Goal: Information Seeking & Learning: Learn about a topic

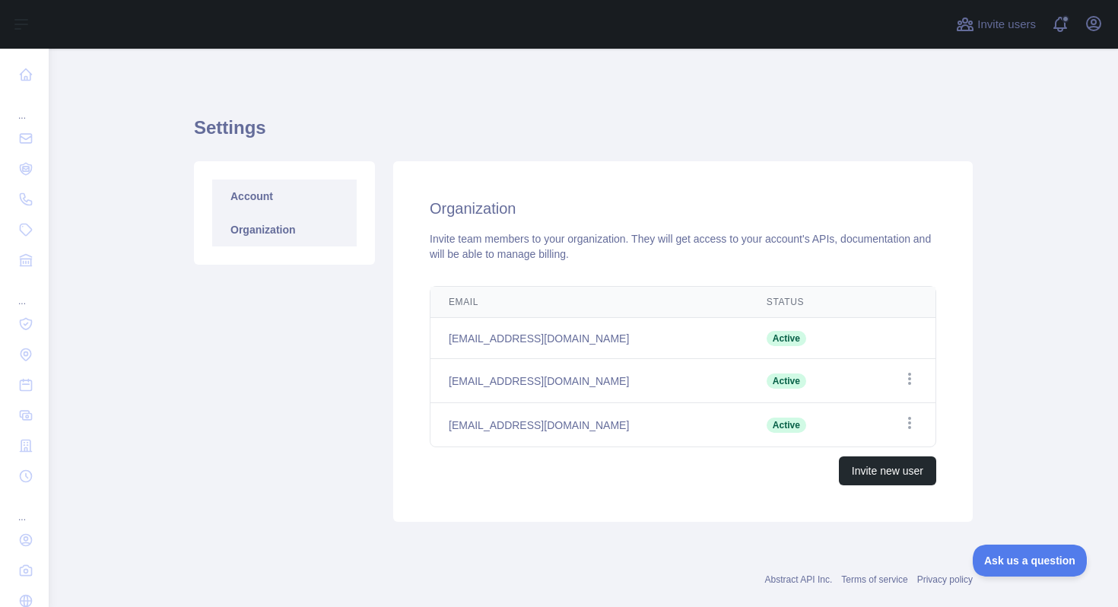
click at [236, 192] on link "Account" at bounding box center [284, 196] width 145 height 33
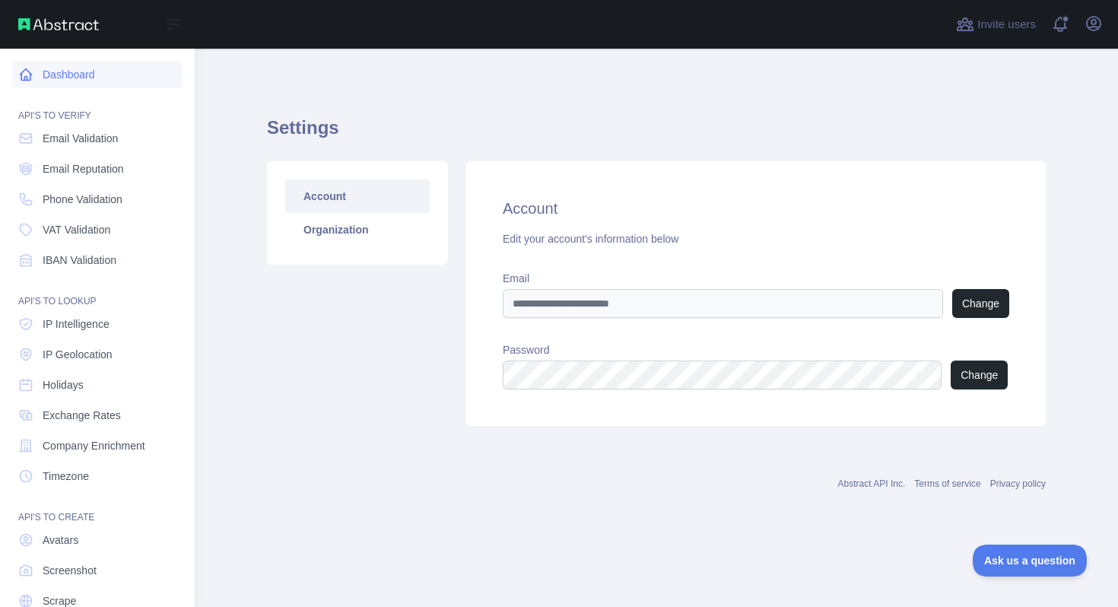
click at [33, 78] on link "Dashboard" at bounding box center [97, 74] width 170 height 27
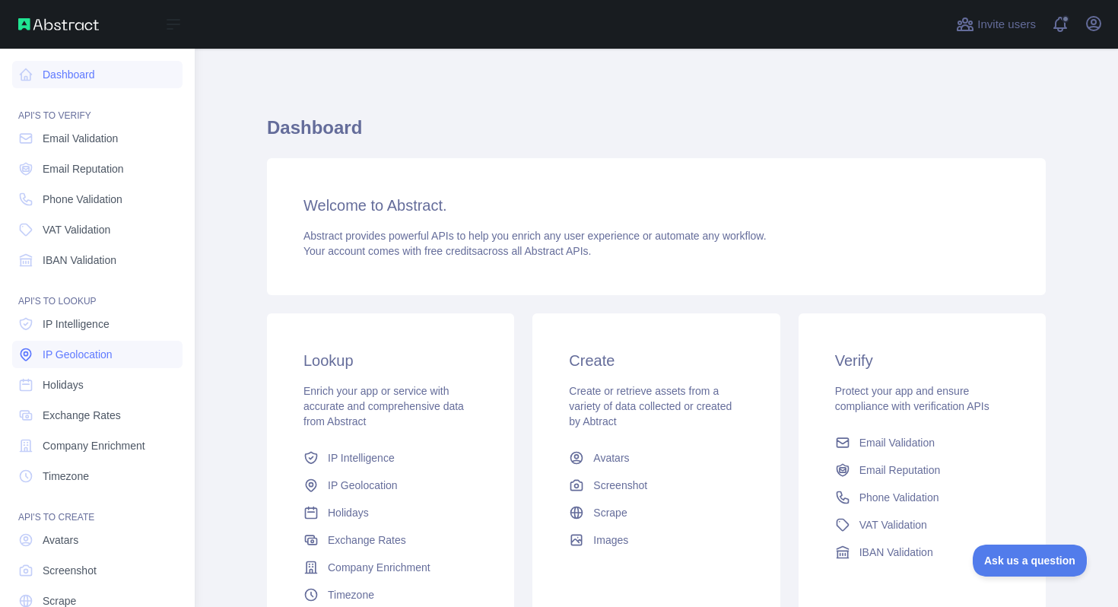
click at [98, 356] on span "IP Geolocation" at bounding box center [78, 354] width 70 height 15
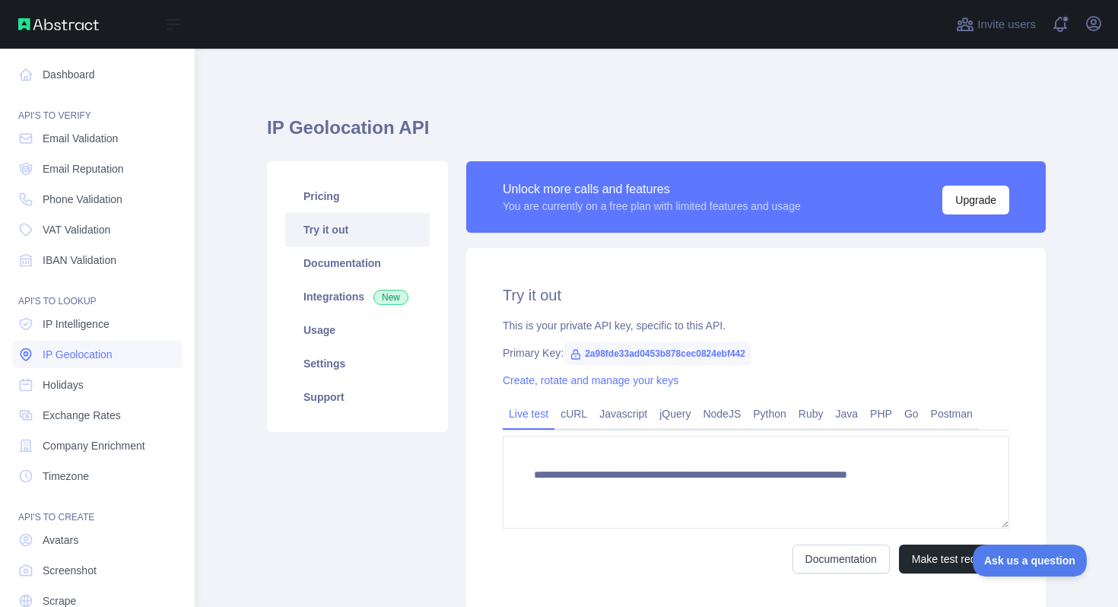
type textarea "**********"
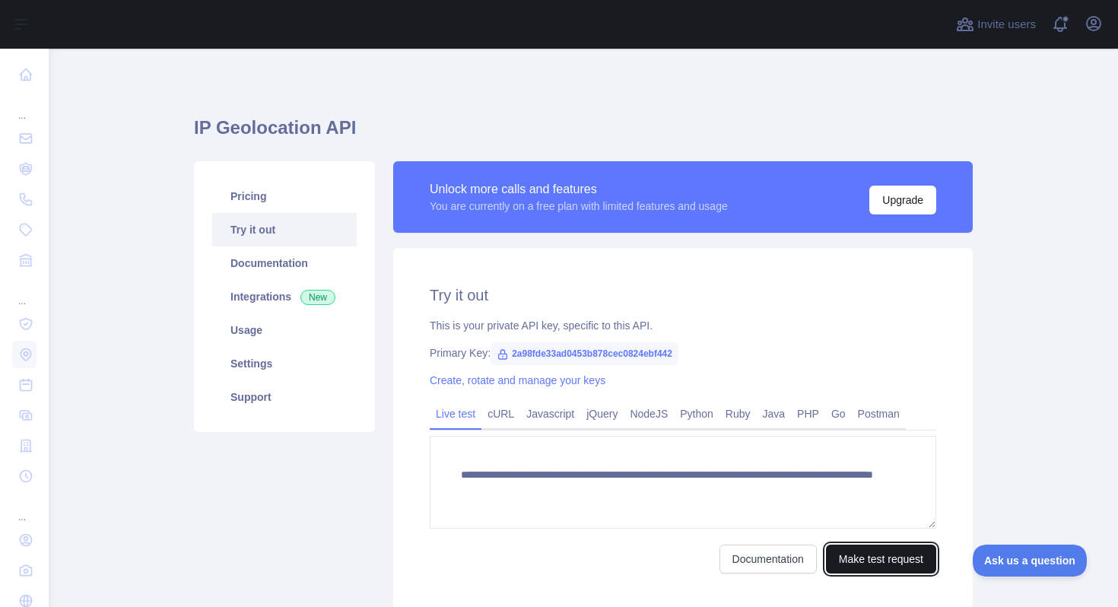
click at [861, 560] on button "Make test request" at bounding box center [881, 559] width 110 height 29
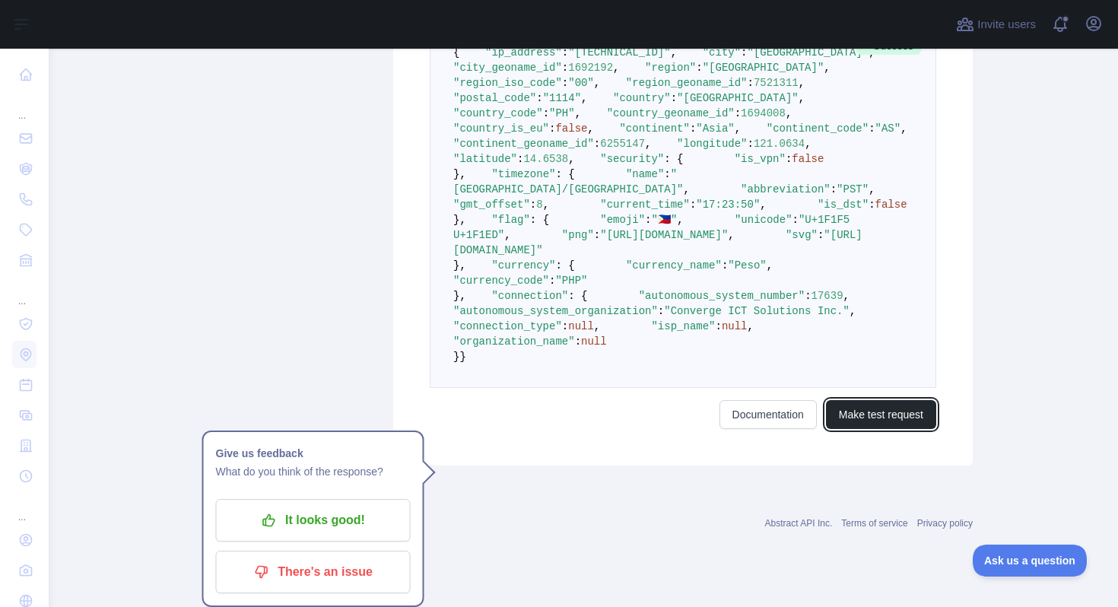
scroll to position [897, 0]
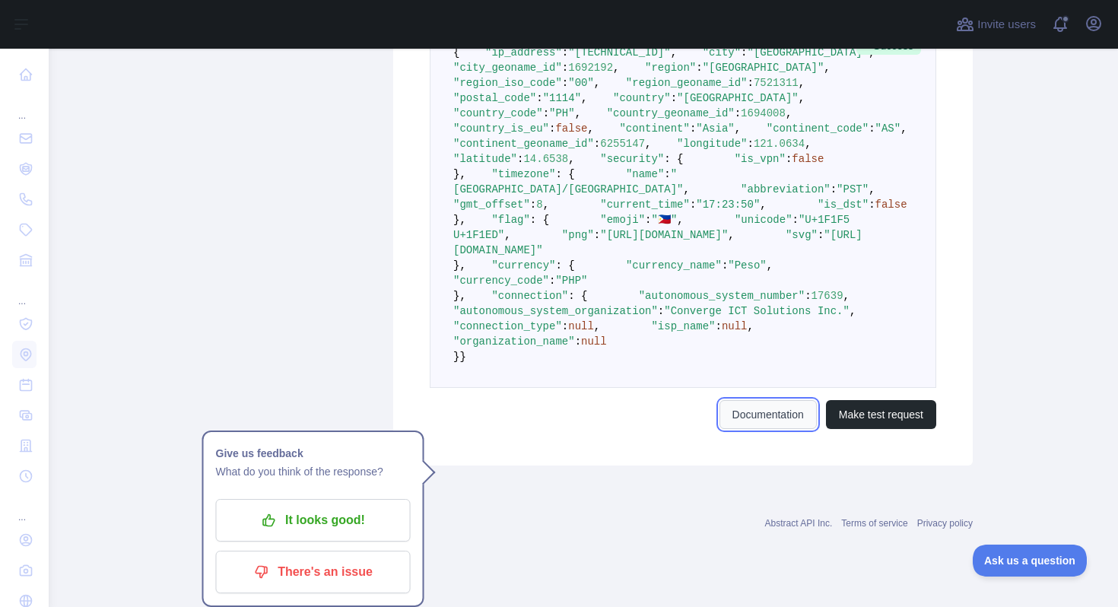
click at [774, 429] on link "Documentation" at bounding box center [768, 414] width 97 height 29
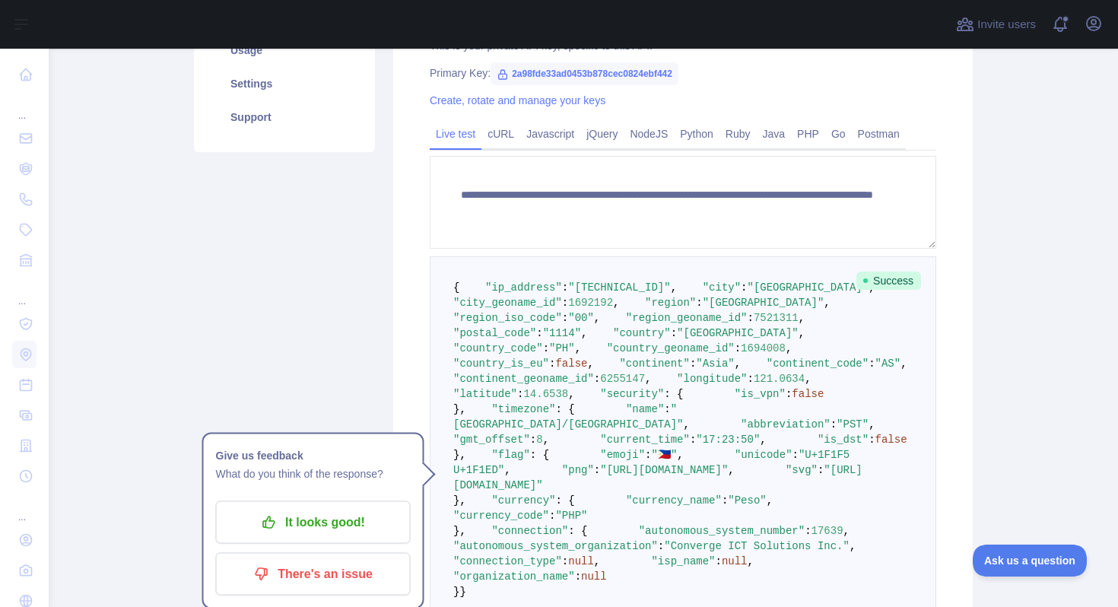
scroll to position [283, 0]
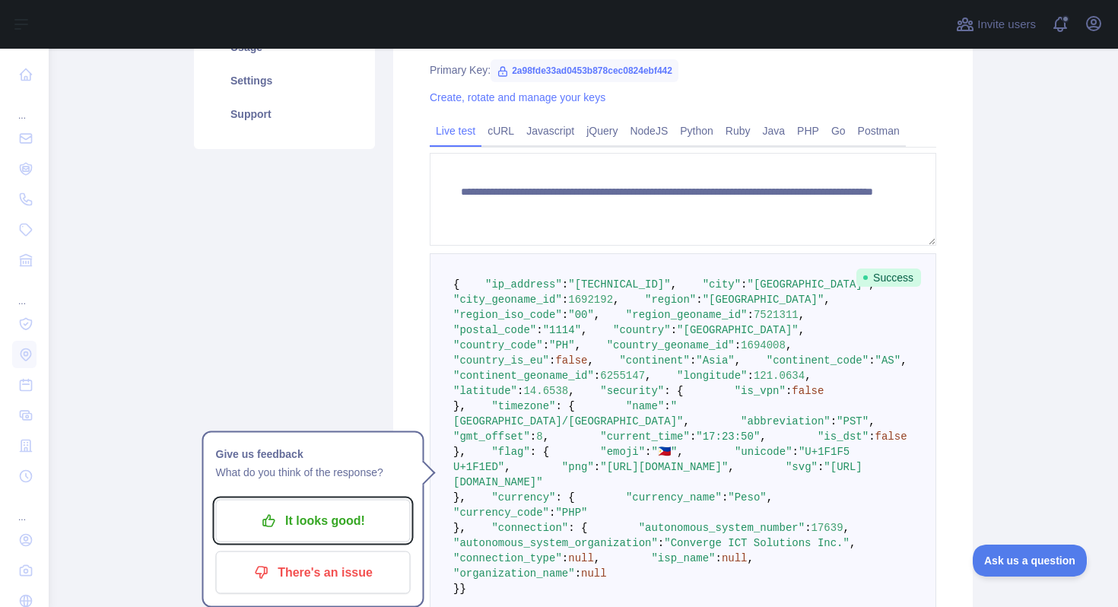
click at [367, 511] on p "It looks good!" at bounding box center [313, 521] width 172 height 26
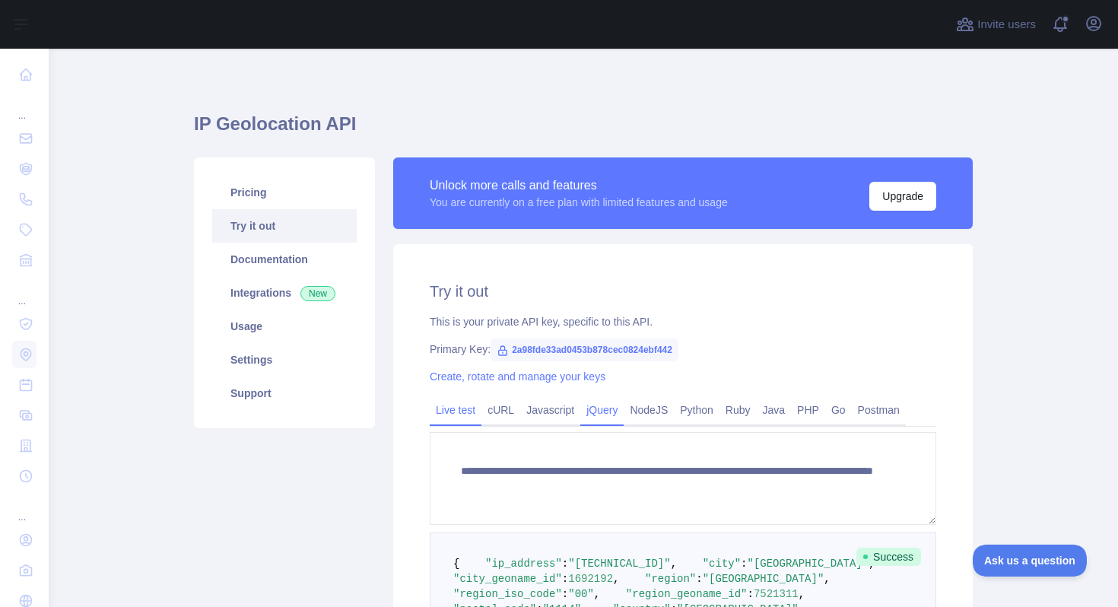
scroll to position [0, 0]
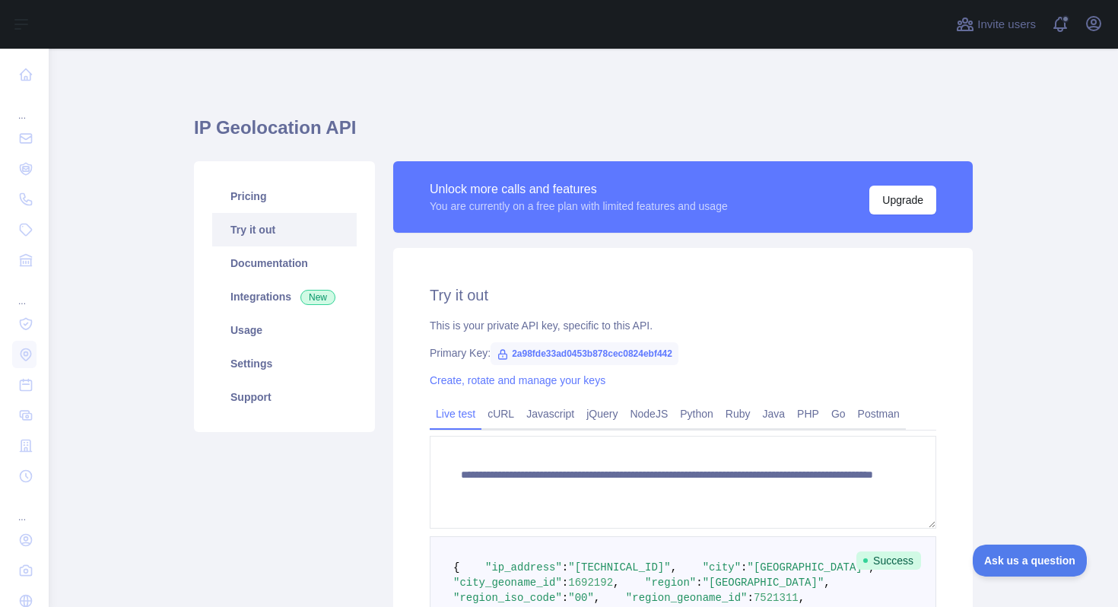
click at [500, 354] on icon at bounding box center [503, 354] width 8 height 9
drag, startPoint x: 498, startPoint y: 354, endPoint x: 717, endPoint y: 354, distance: 218.3
click at [717, 354] on div "Primary Key: 2a98fde33ad0453b878cec0824ebf442" at bounding box center [683, 352] width 507 height 15
click at [258, 272] on link "Documentation" at bounding box center [284, 262] width 145 height 33
click at [259, 300] on link "Integrations New" at bounding box center [284, 296] width 145 height 33
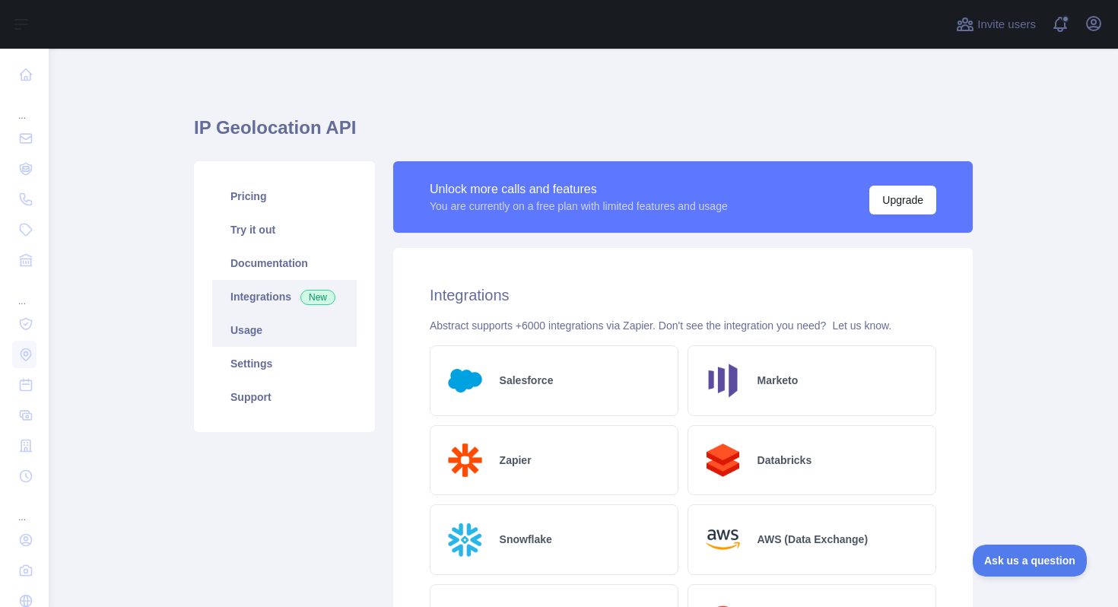
click at [262, 332] on link "Usage" at bounding box center [284, 329] width 145 height 33
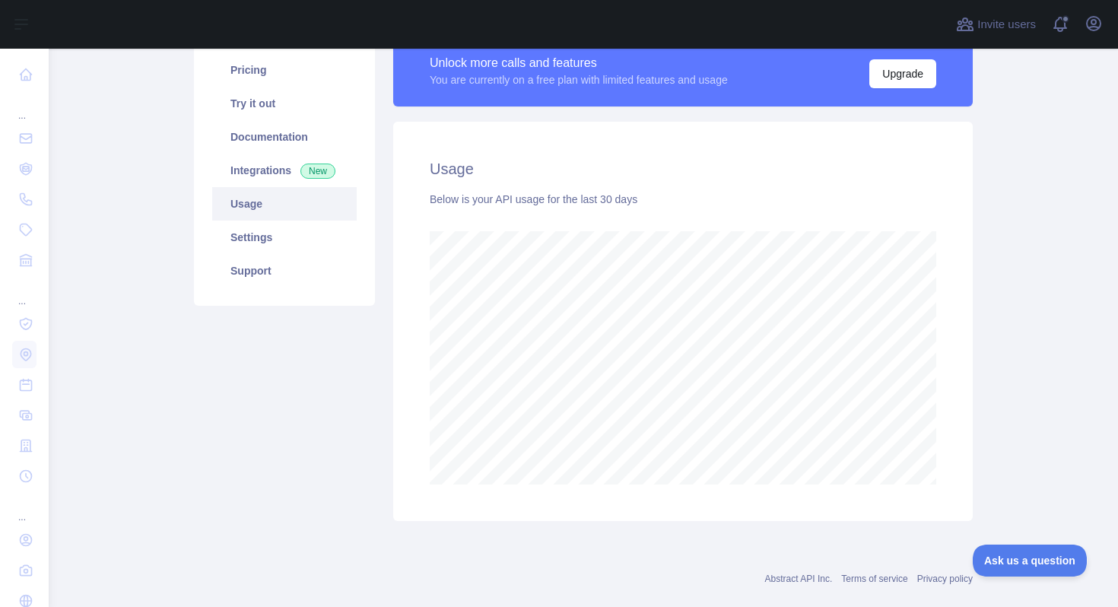
scroll to position [52, 0]
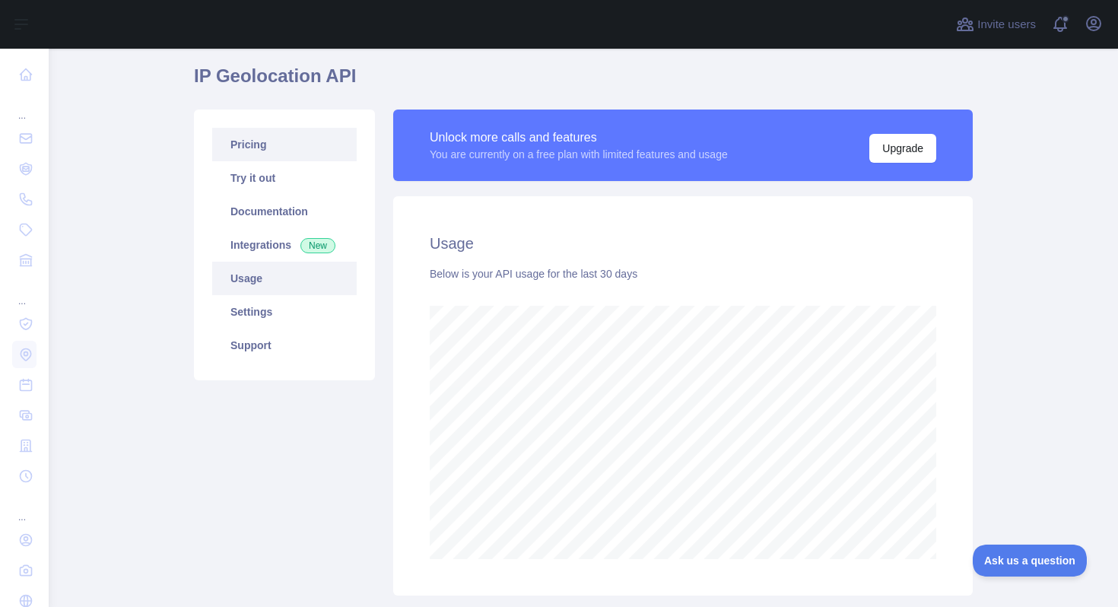
click at [267, 155] on link "Pricing" at bounding box center [284, 144] width 145 height 33
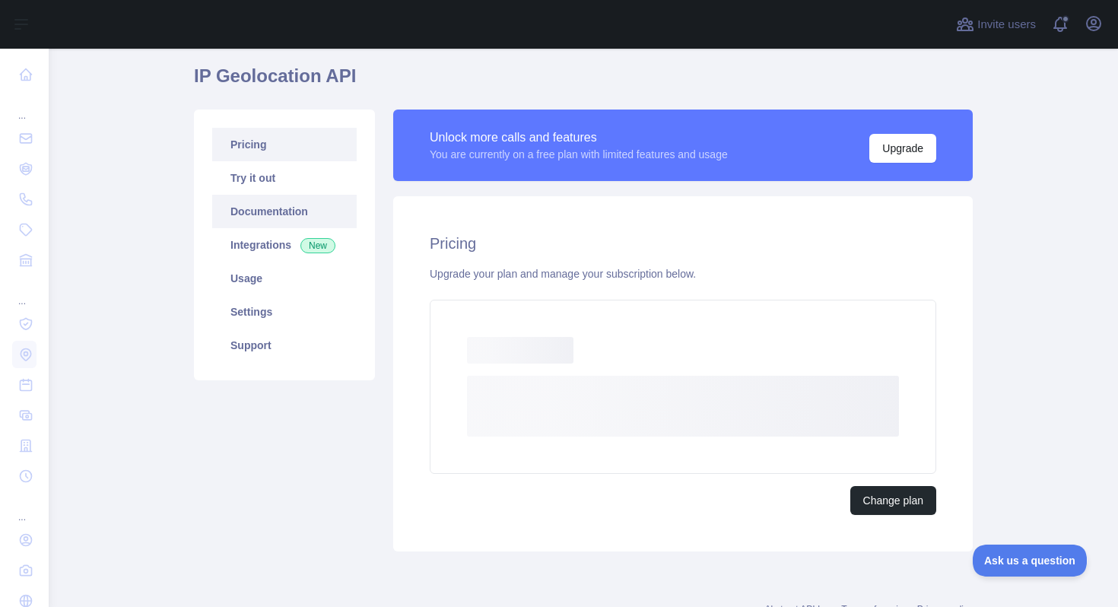
click at [302, 223] on link "Documentation" at bounding box center [284, 211] width 145 height 33
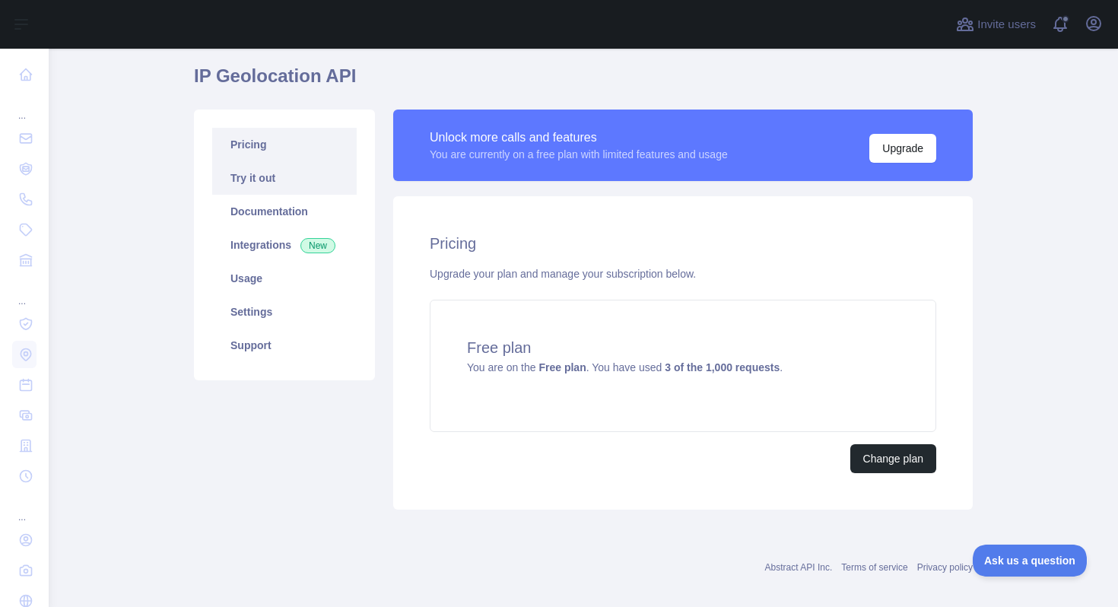
click at [286, 189] on link "Try it out" at bounding box center [284, 177] width 145 height 33
